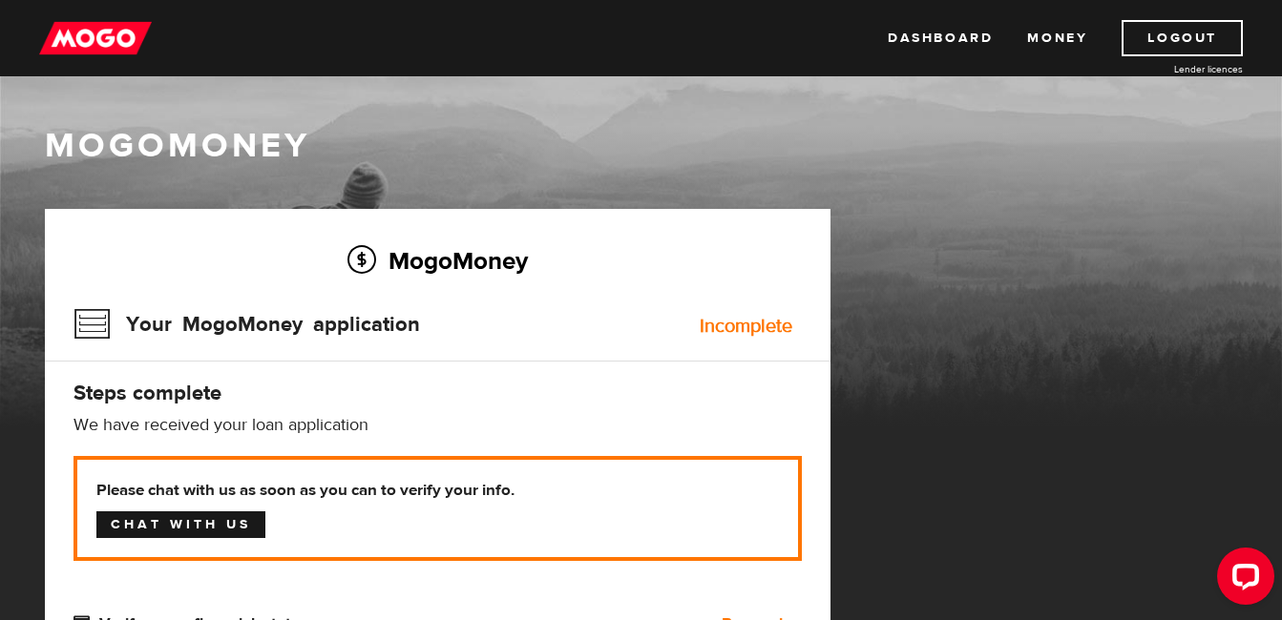
click at [205, 529] on link "Chat with us" at bounding box center [180, 525] width 169 height 27
click at [1061, 39] on link "Money" at bounding box center [1057, 38] width 60 height 36
click at [609, 405] on h4 "Steps complete" at bounding box center [437, 393] width 728 height 27
click at [106, 39] on img at bounding box center [95, 38] width 113 height 36
